Goal: Task Accomplishment & Management: Manage account settings

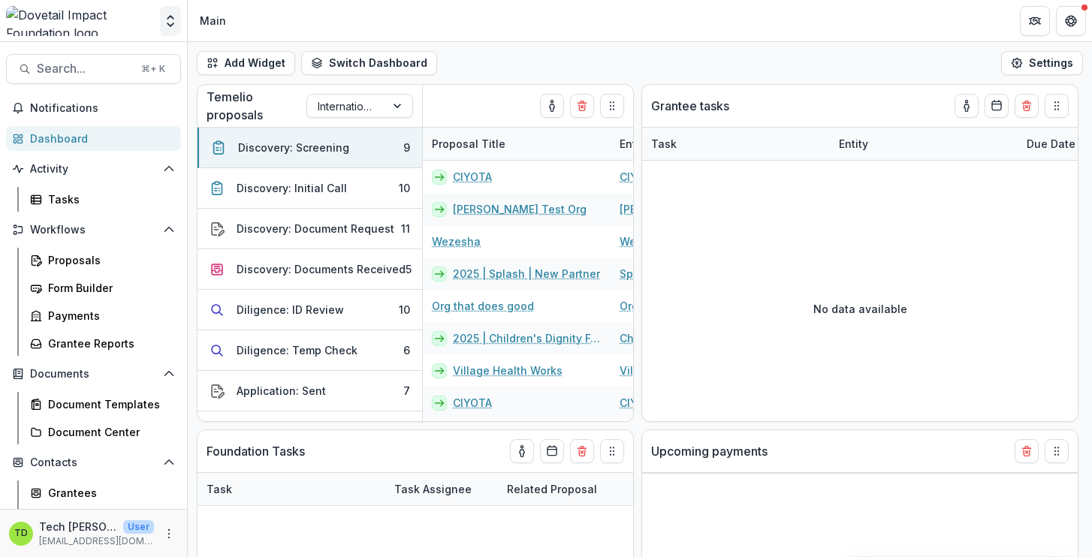
click at [168, 20] on icon "Open entity switcher" at bounding box center [170, 21] width 15 height 15
click at [98, 51] on link "Admin Settings" at bounding box center [94, 58] width 180 height 25
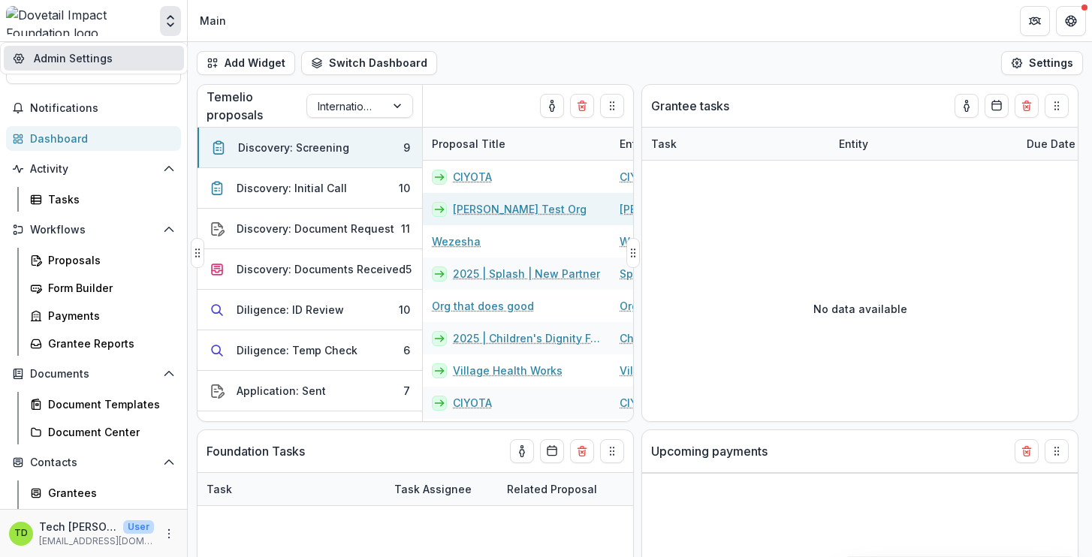
select select "******"
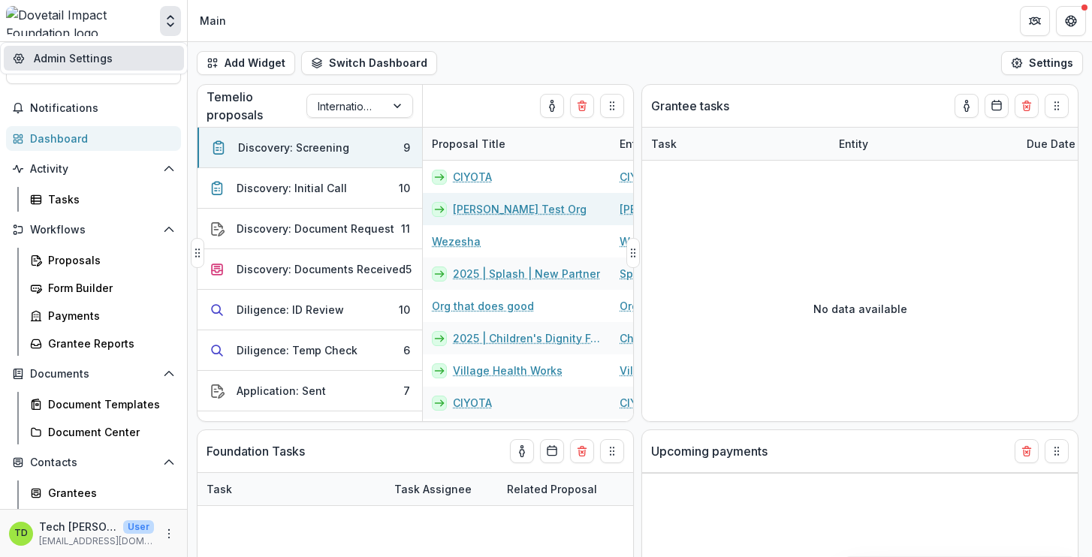
select select "******"
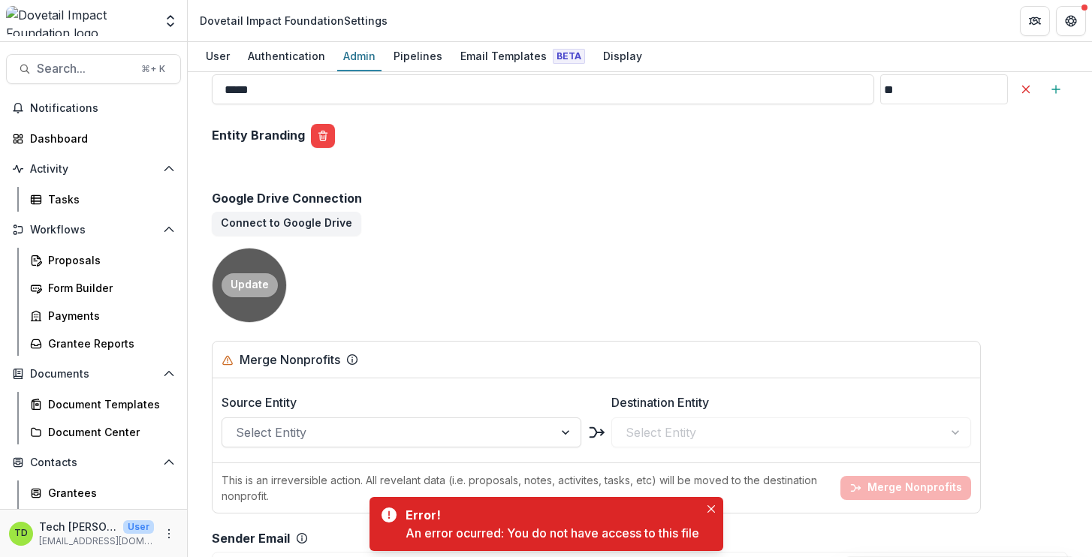
scroll to position [2286, 0]
click at [272, 213] on button "Connect to Google Drive" at bounding box center [287, 225] width 150 height 24
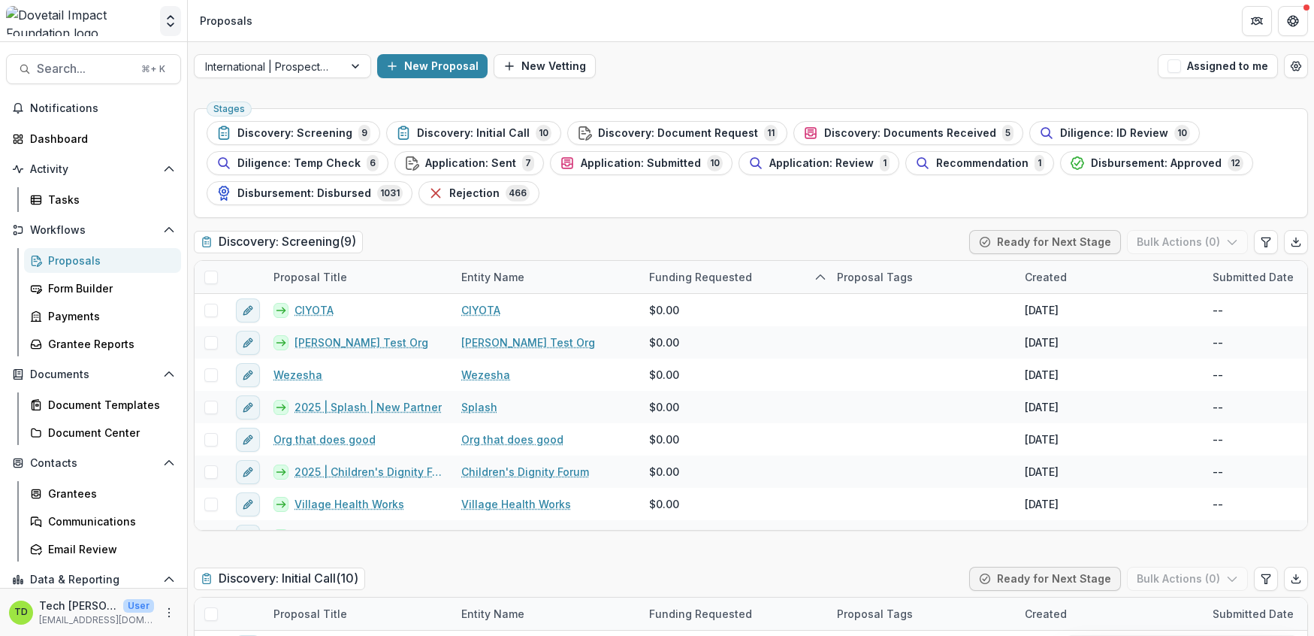
click at [168, 12] on button "Open entity switcher" at bounding box center [170, 21] width 21 height 30
click at [170, 20] on icon "Open entity switcher" at bounding box center [170, 21] width 15 height 15
click at [165, 32] on button "Open entity switcher" at bounding box center [170, 21] width 21 height 30
click at [151, 59] on link "Admin Settings" at bounding box center [94, 58] width 180 height 25
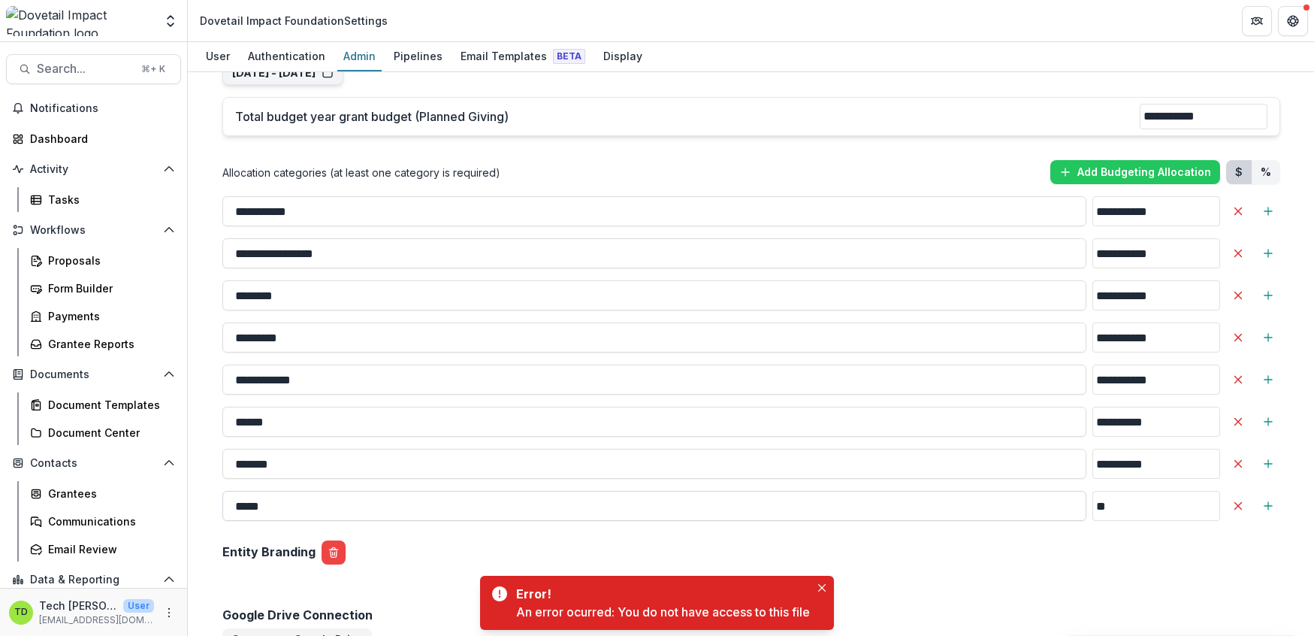
scroll to position [2333, 0]
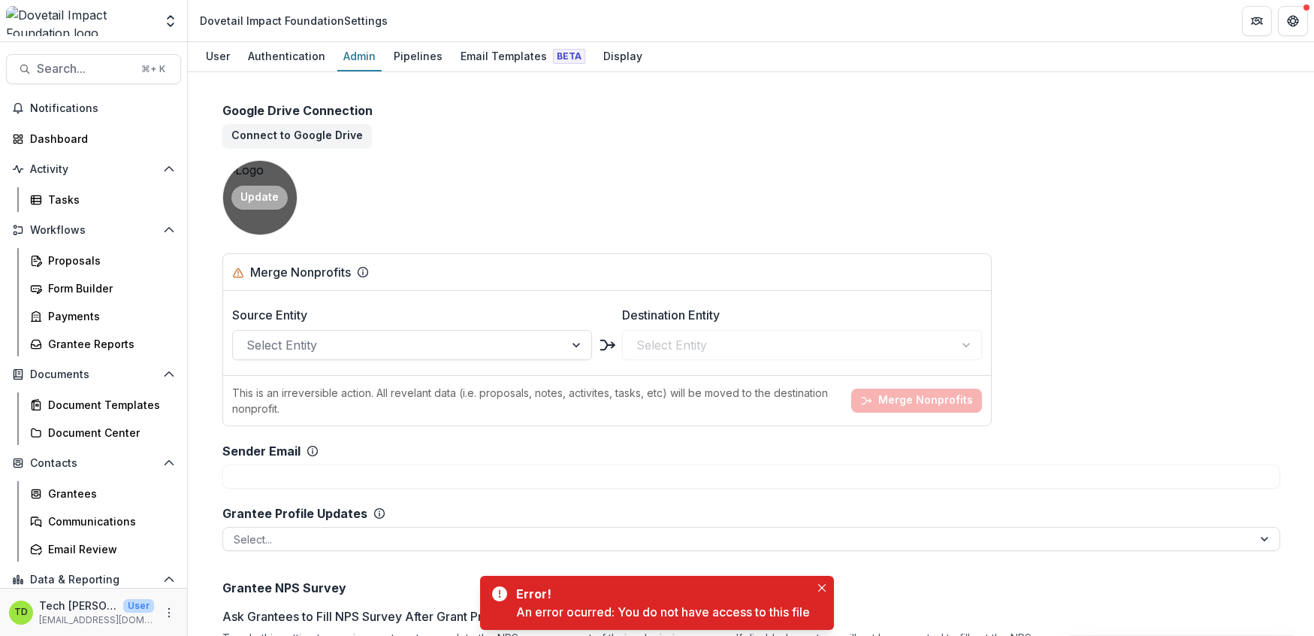
click at [265, 186] on button "Update" at bounding box center [259, 198] width 56 height 24
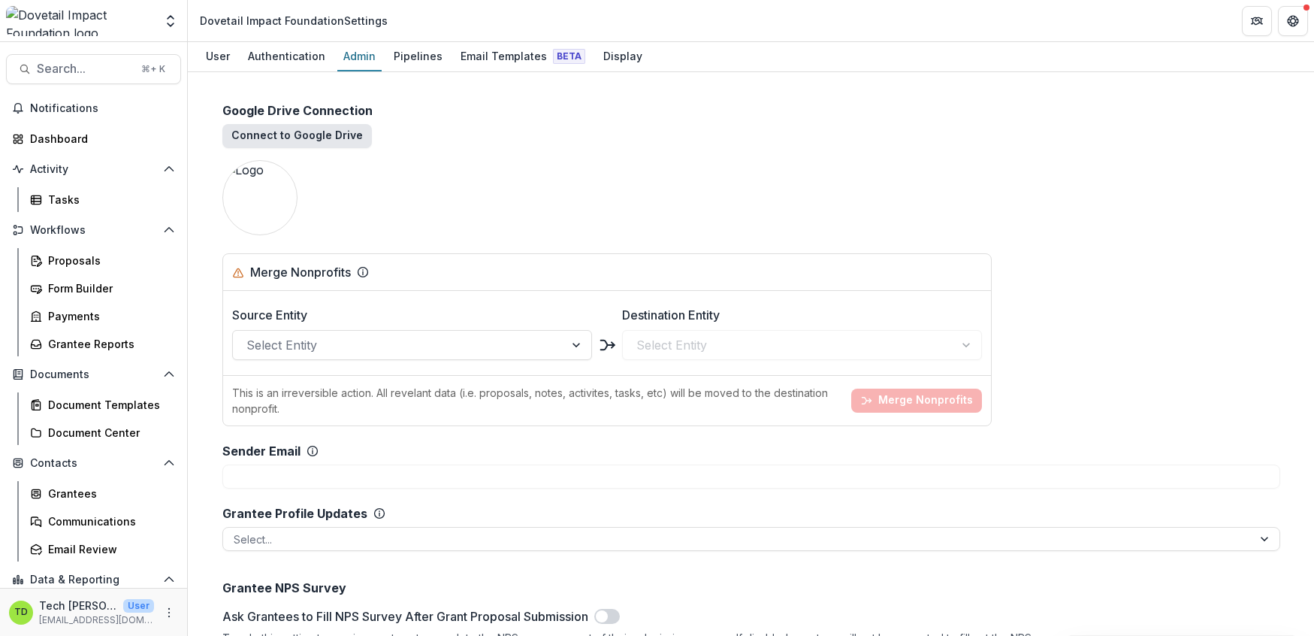
click at [261, 124] on button "Connect to Google Drive" at bounding box center [297, 136] width 150 height 24
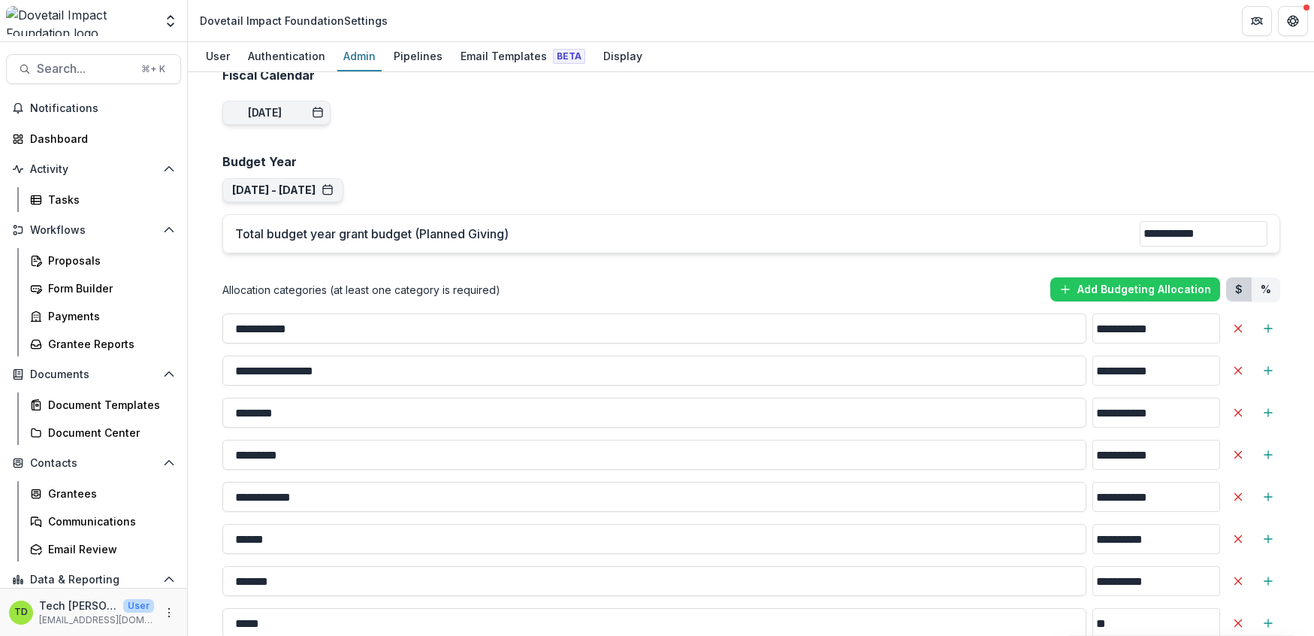
scroll to position [2029, 0]
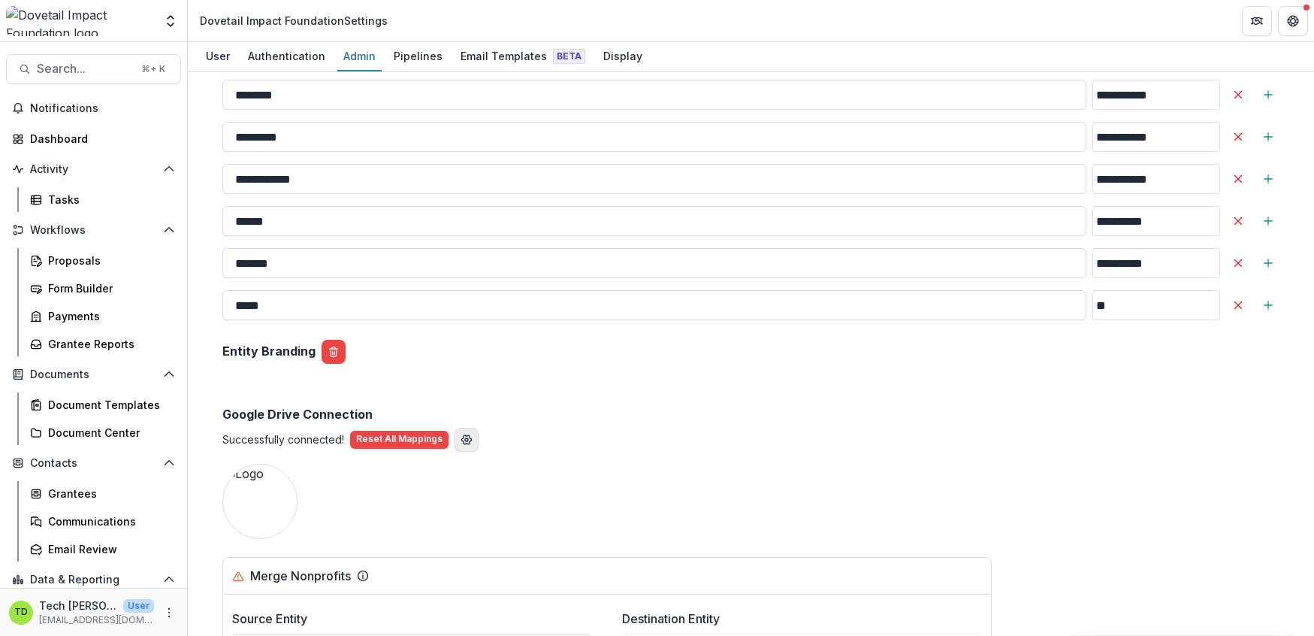
click at [464, 434] on icon "View Google Drive Custom Settings" at bounding box center [467, 440] width 12 height 12
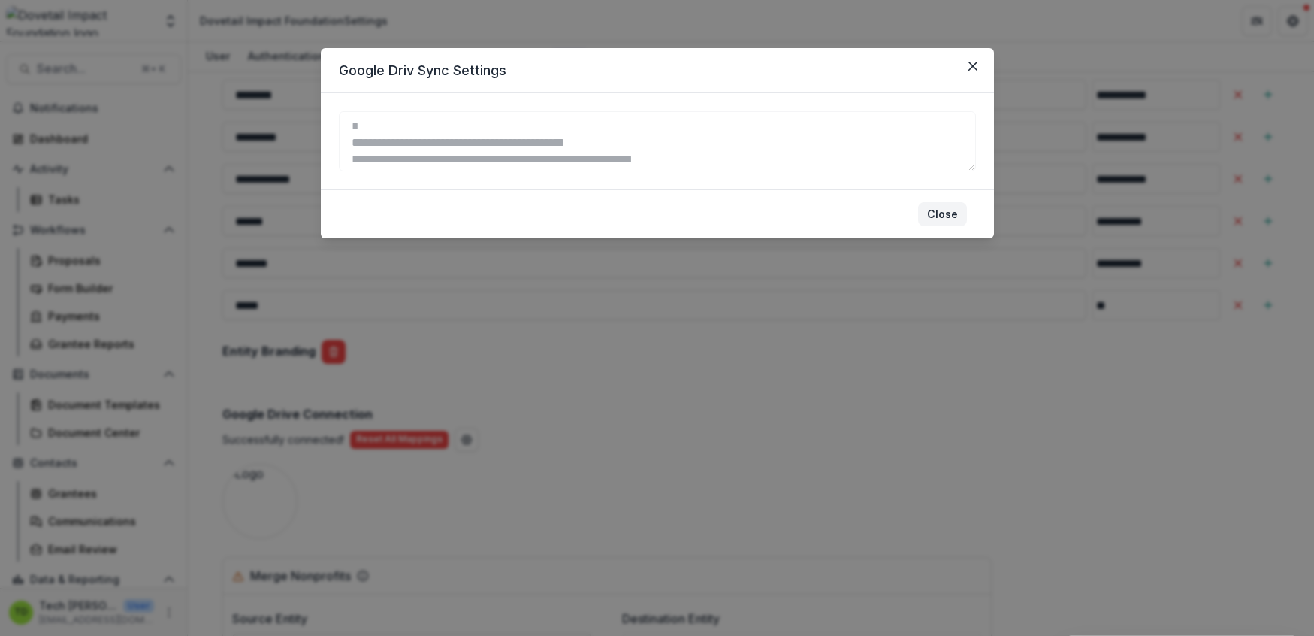
click at [953, 210] on button "Close" at bounding box center [942, 214] width 49 height 24
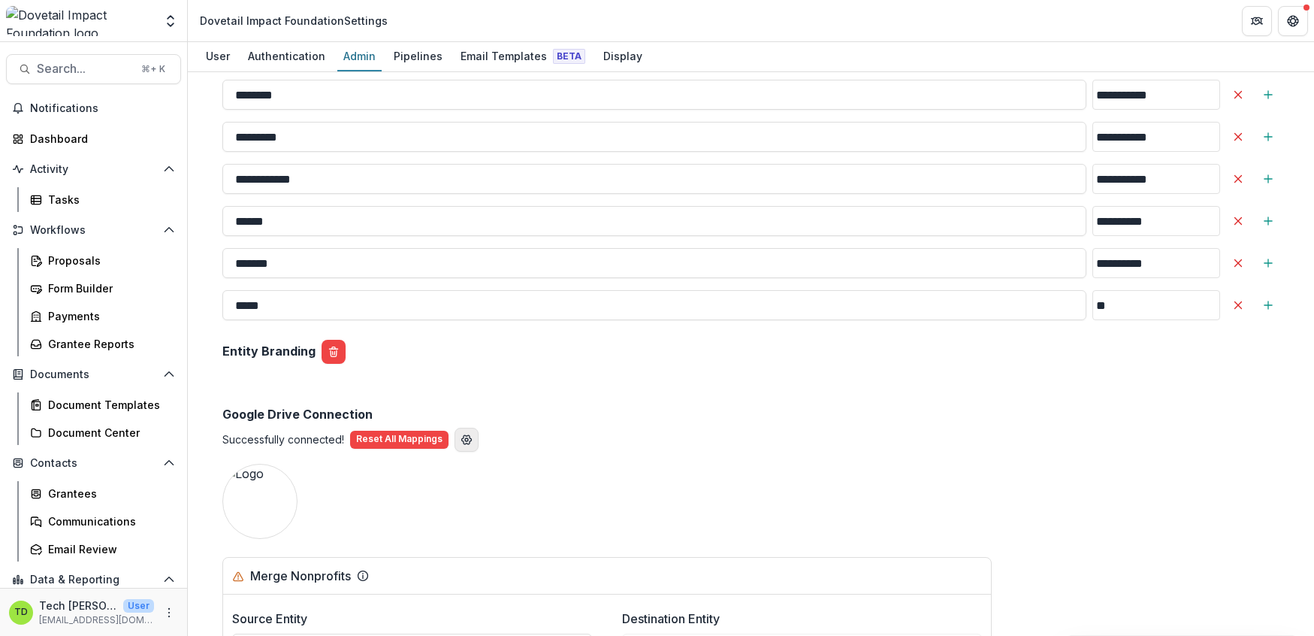
click at [466, 435] on icon "View Google Drive Custom Settings" at bounding box center [466, 439] width 10 height 9
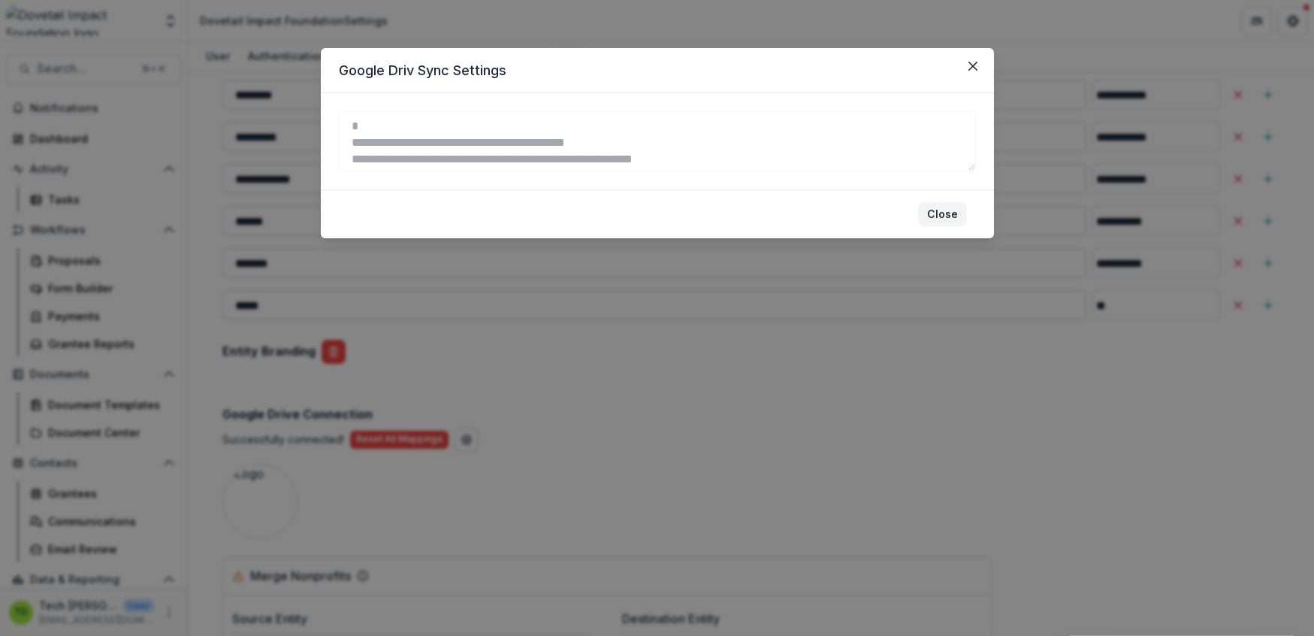
click at [938, 206] on button "Close" at bounding box center [942, 214] width 49 height 24
